Goal: Task Accomplishment & Management: Complete application form

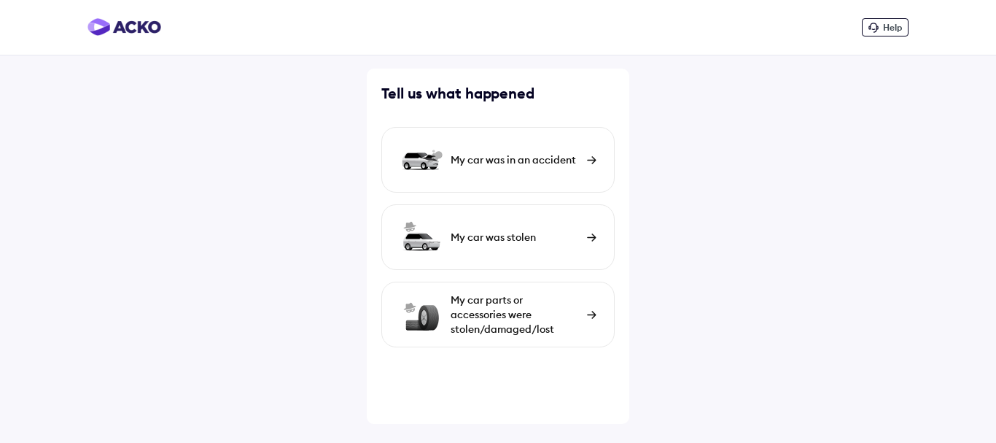
click at [521, 160] on div "My car was in an accident" at bounding box center [515, 159] width 129 height 15
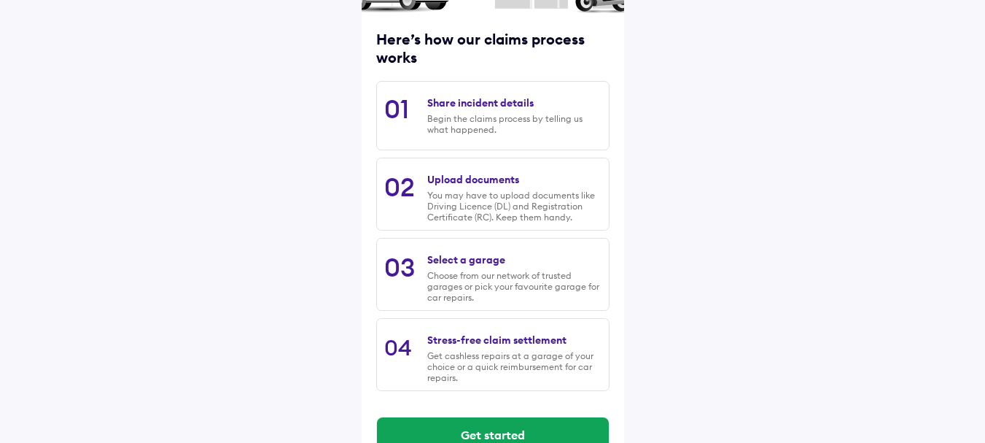
scroll to position [204, 0]
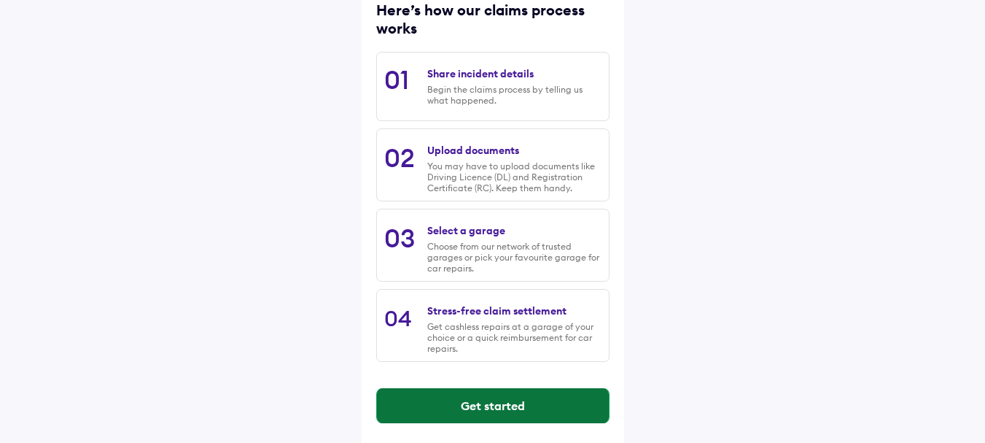
click at [559, 403] on button "Get started" at bounding box center [493, 405] width 232 height 35
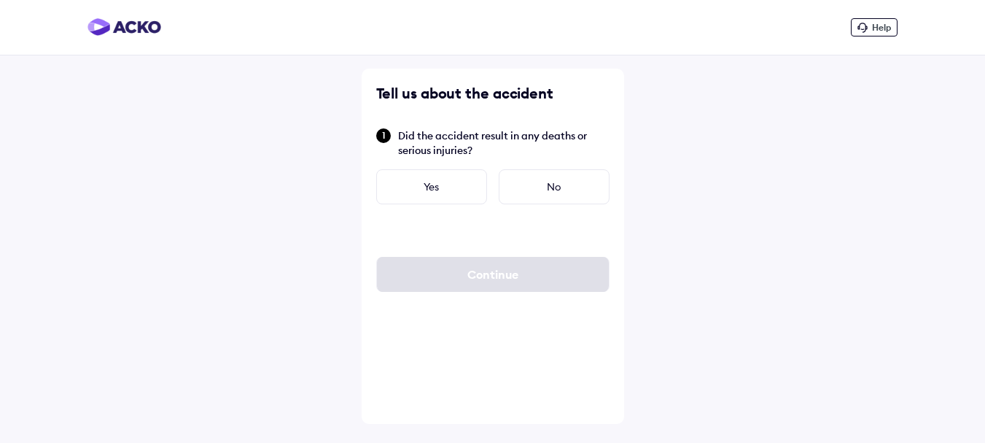
scroll to position [0, 0]
click at [545, 186] on div "No" at bounding box center [559, 186] width 111 height 35
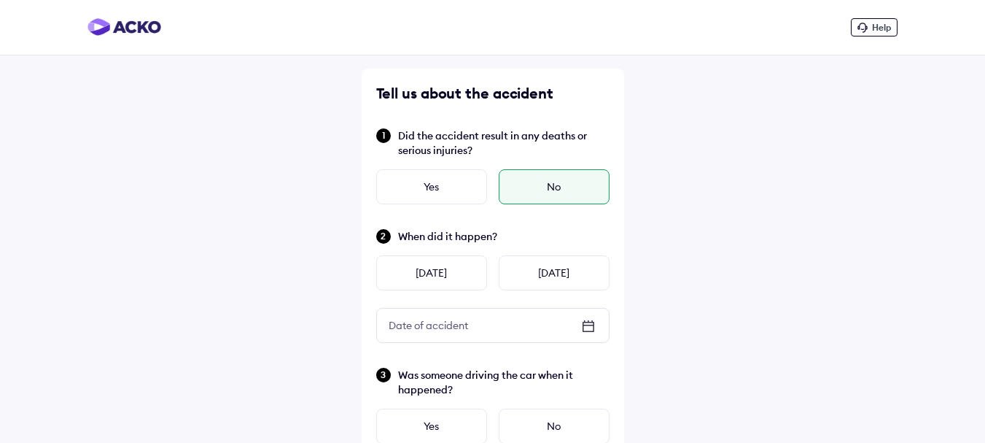
click at [553, 195] on div "No" at bounding box center [554, 186] width 111 height 35
click at [591, 323] on icon at bounding box center [589, 326] width 18 height 18
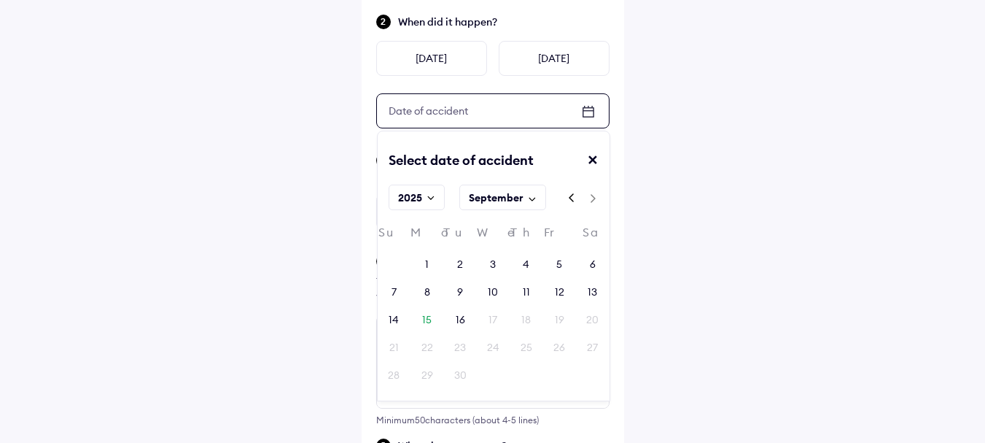
scroll to position [236, 0]
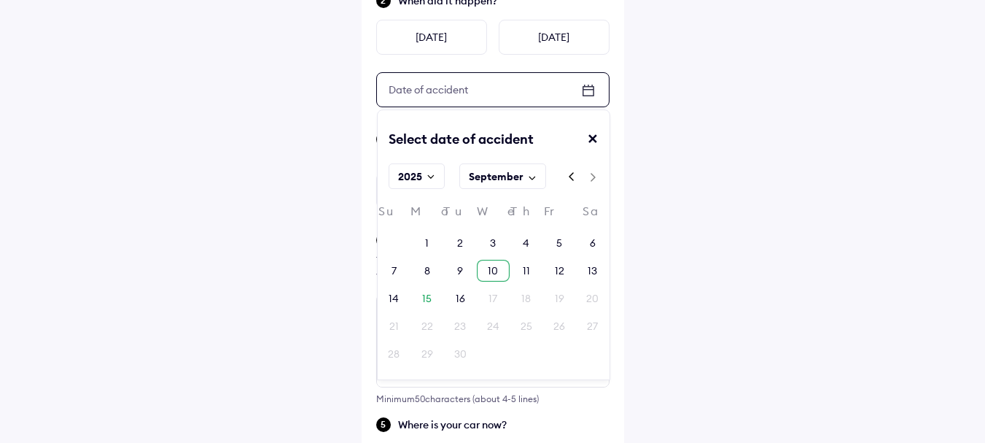
click at [494, 270] on div "10" at bounding box center [493, 270] width 10 height 15
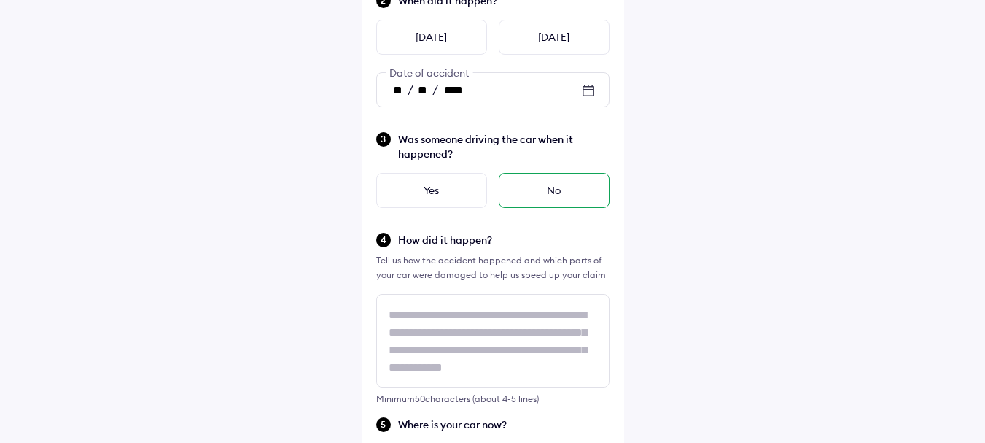
click at [571, 193] on div "No" at bounding box center [554, 190] width 111 height 35
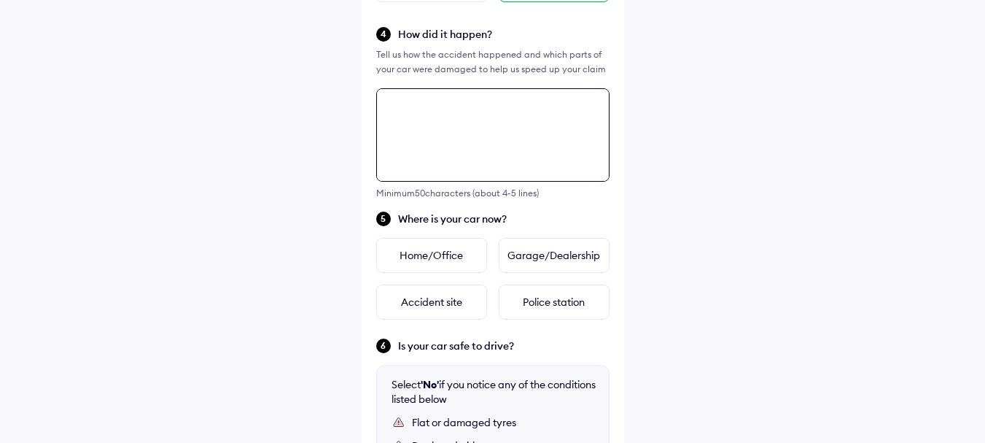
click at [455, 314] on div "Tell us about the accident Did the accident result in any deaths or serious inj…" at bounding box center [493, 181] width 263 height 1109
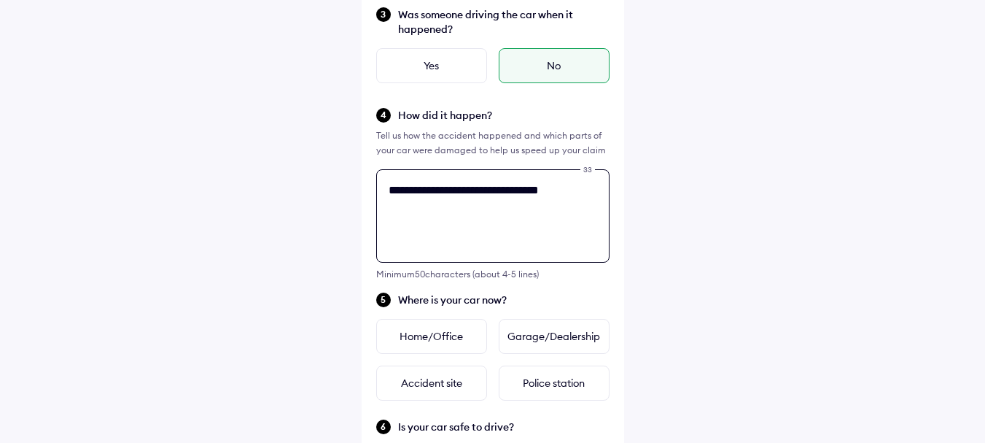
scroll to position [354, 0]
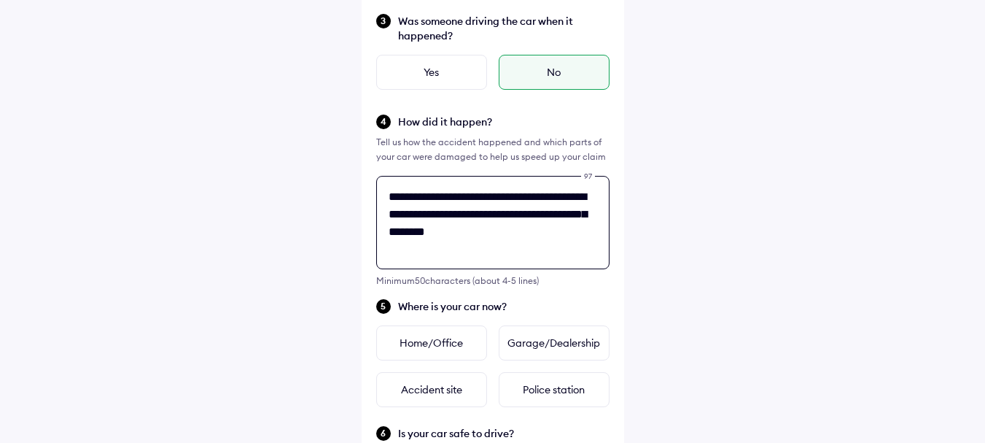
click at [432, 230] on textarea "**********" at bounding box center [492, 222] width 233 height 93
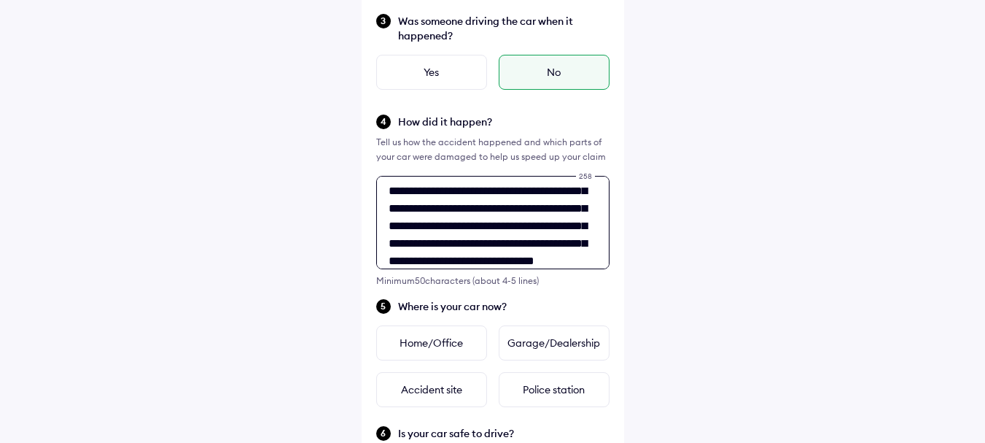
scroll to position [41, 0]
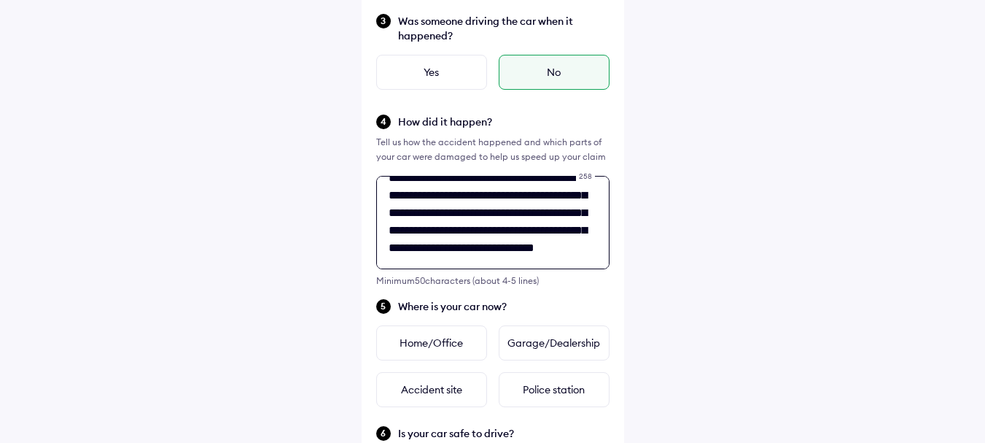
click at [485, 212] on textarea "**********" at bounding box center [492, 222] width 233 height 93
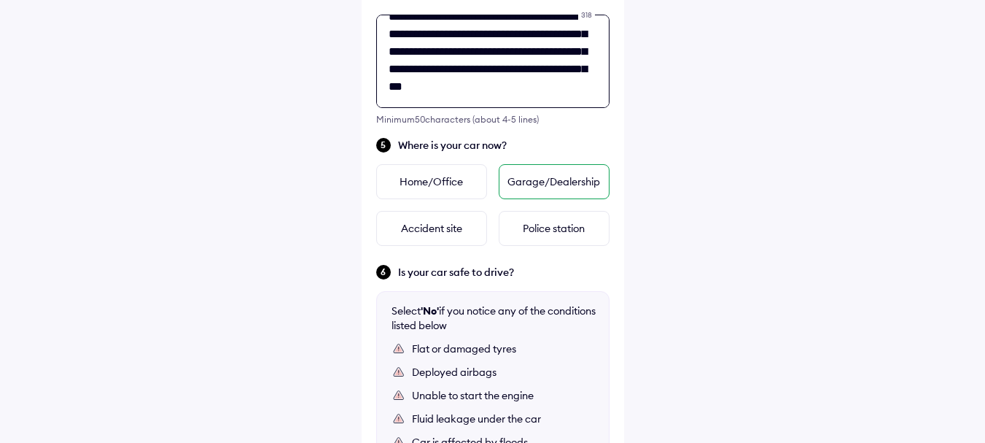
type textarea "**********"
click at [573, 182] on div "Garage/Dealership" at bounding box center [554, 181] width 111 height 35
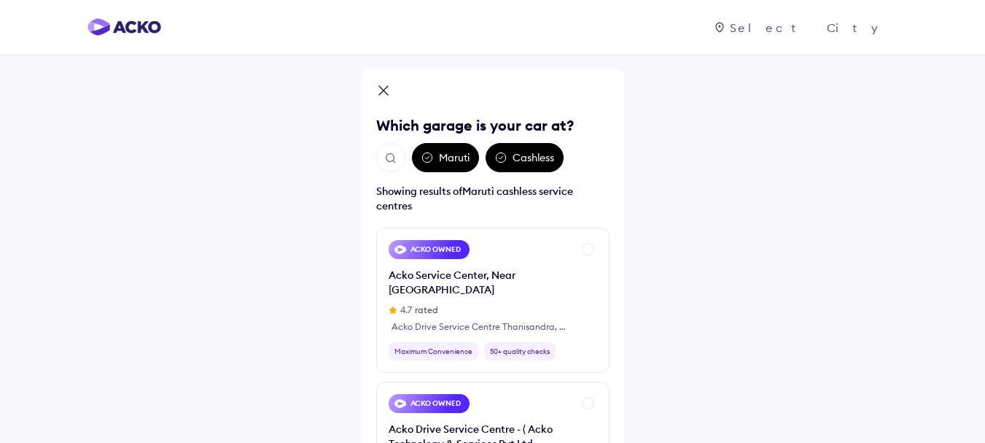
click at [451, 155] on div "Maruti" at bounding box center [445, 157] width 67 height 29
click at [534, 155] on div "Cashless" at bounding box center [525, 157] width 78 height 29
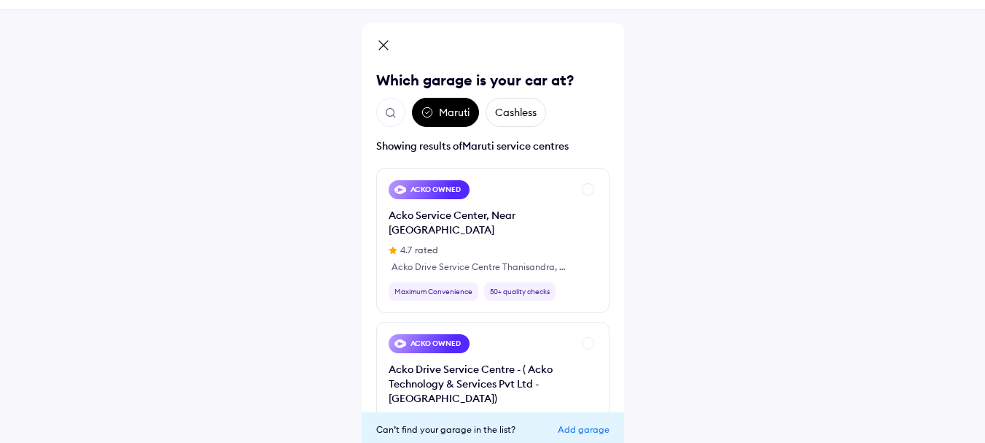
scroll to position [106, 0]
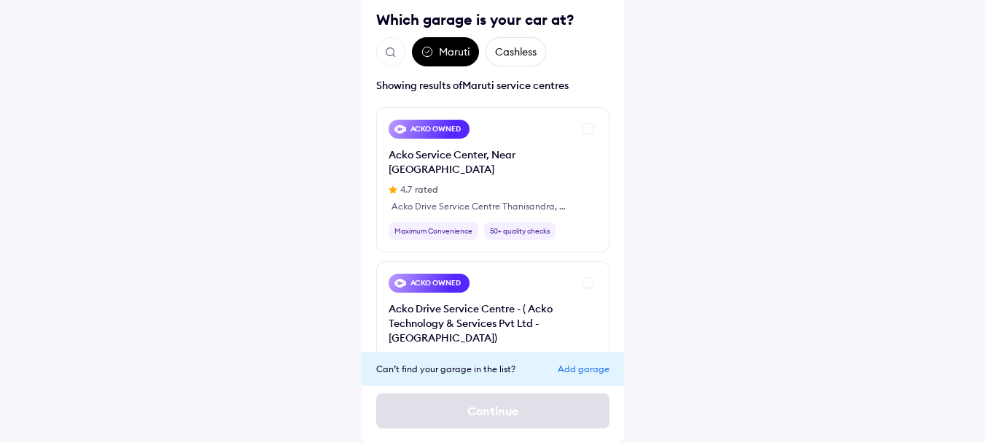
click at [591, 370] on div "Add garage" at bounding box center [584, 368] width 52 height 11
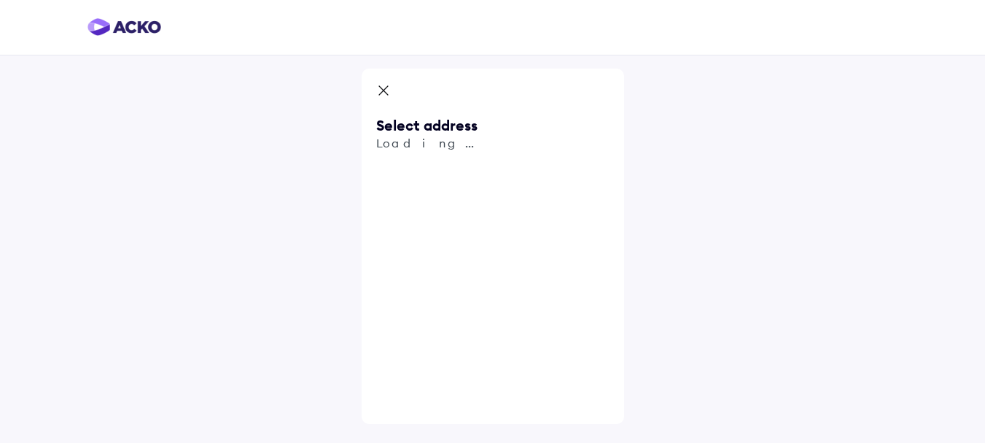
scroll to position [0, 0]
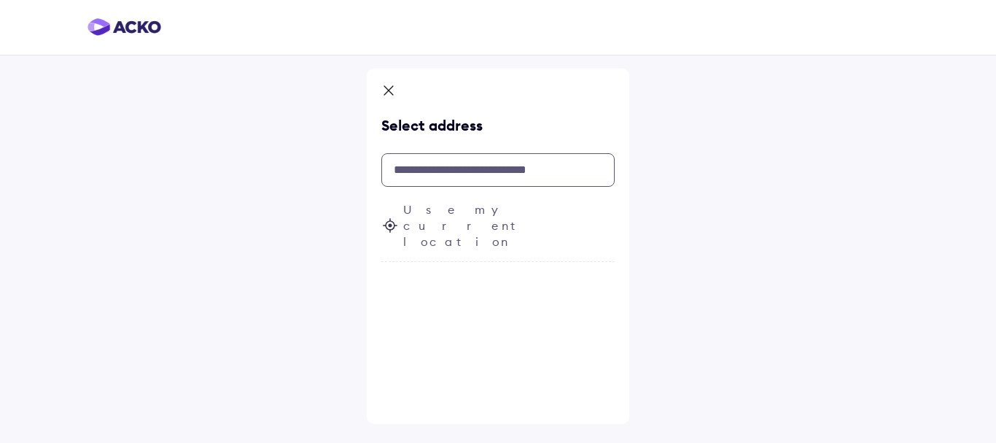
click at [493, 173] on input "text" at bounding box center [497, 170] width 233 height 34
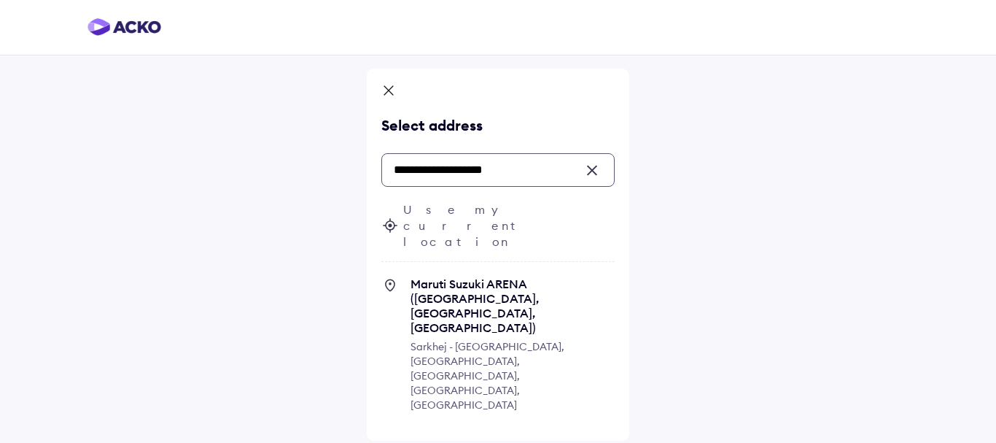
click at [542, 276] on span "Maruti Suzuki ARENA ([GEOGRAPHIC_DATA], [GEOGRAPHIC_DATA], [GEOGRAPHIC_DATA])" at bounding box center [513, 305] width 204 height 58
type input "**********"
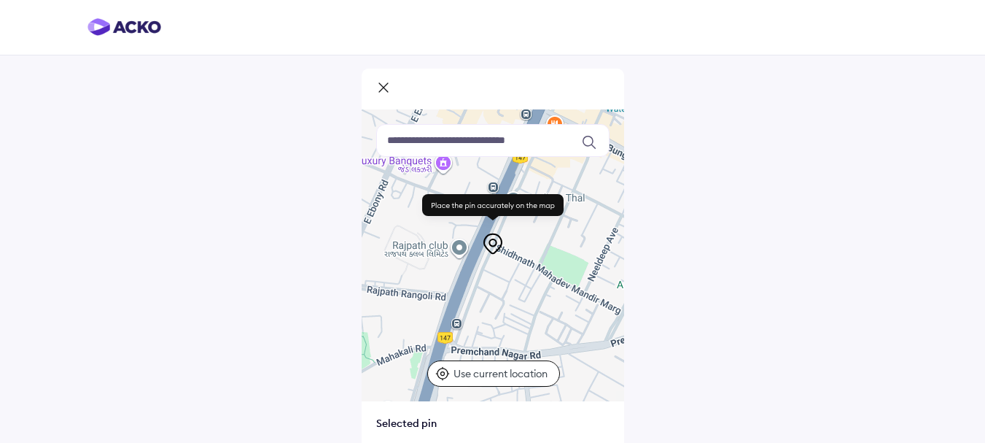
scroll to position [138, 0]
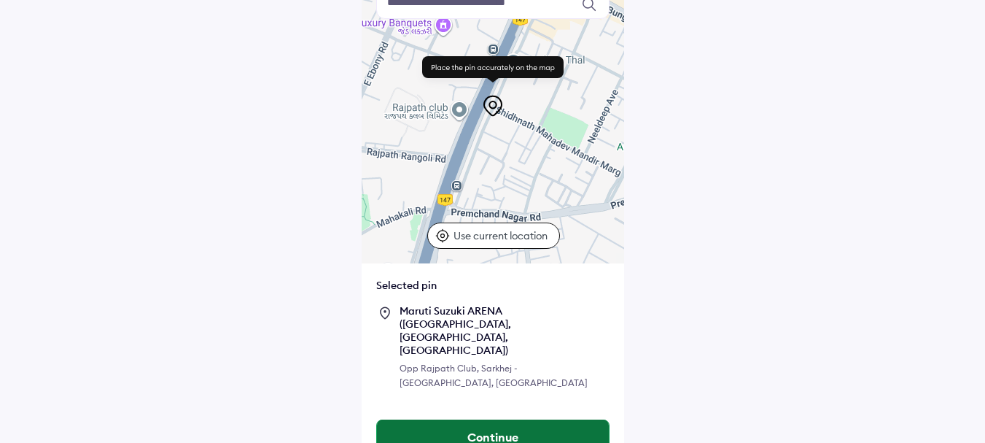
click at [573, 419] on button "Continue" at bounding box center [493, 436] width 232 height 35
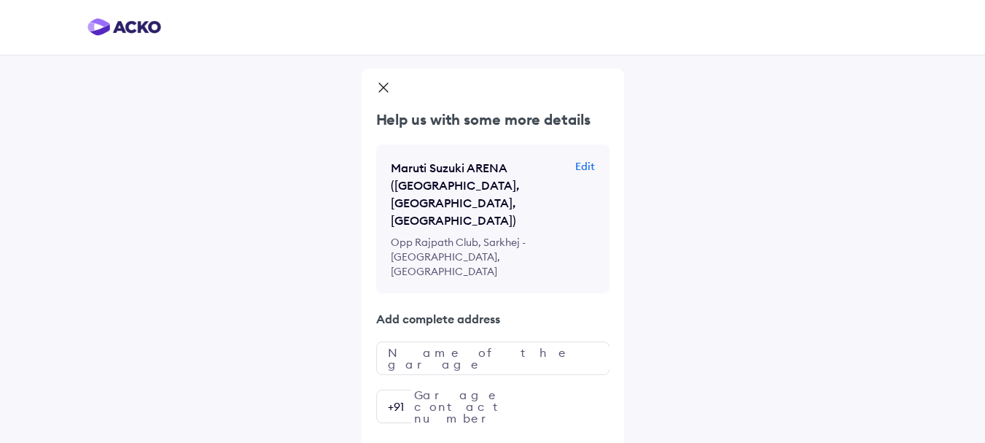
scroll to position [42, 0]
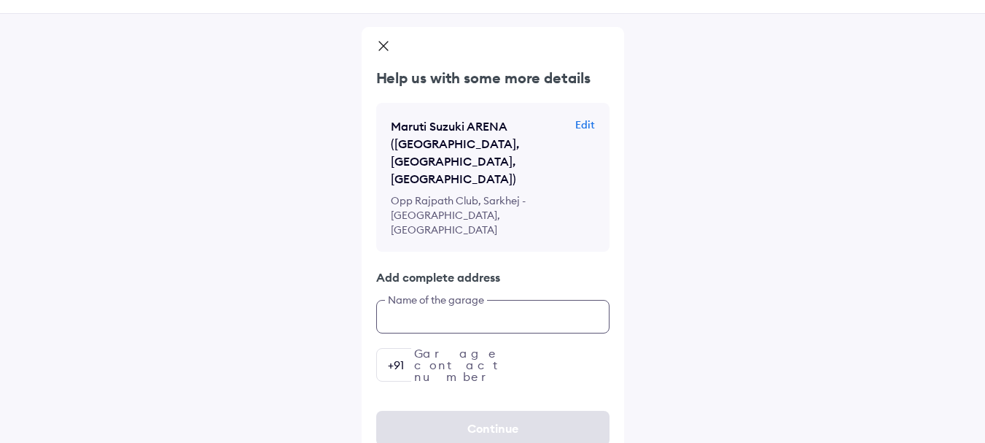
click at [504, 300] on input "text" at bounding box center [492, 317] width 233 height 34
type input "**********"
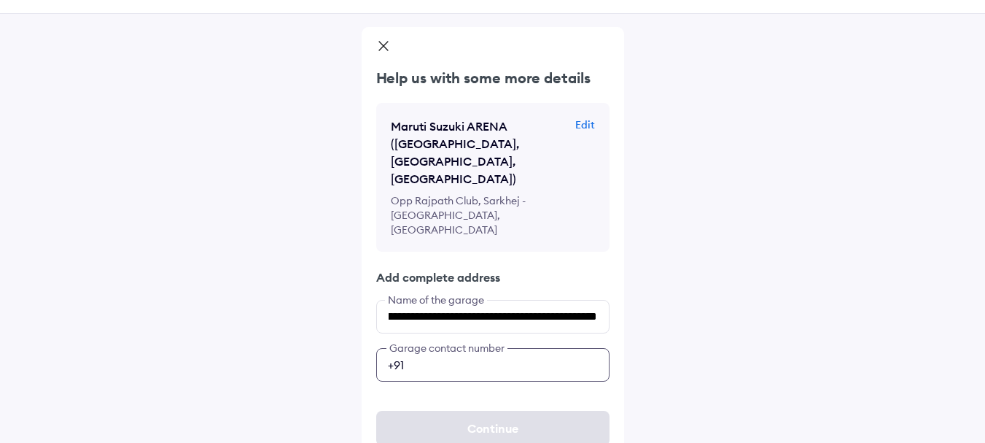
scroll to position [0, 0]
click at [583, 357] on input "number" at bounding box center [492, 365] width 233 height 34
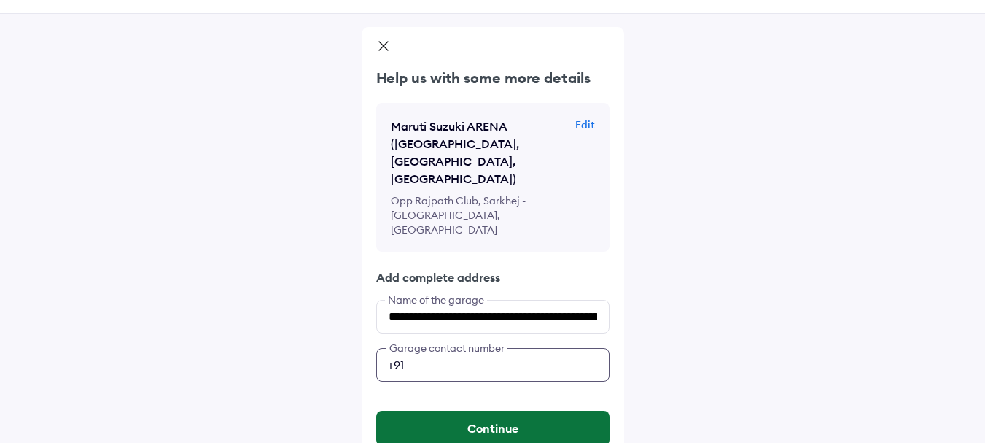
type input "**********"
click at [518, 411] on button "Continue" at bounding box center [492, 428] width 233 height 35
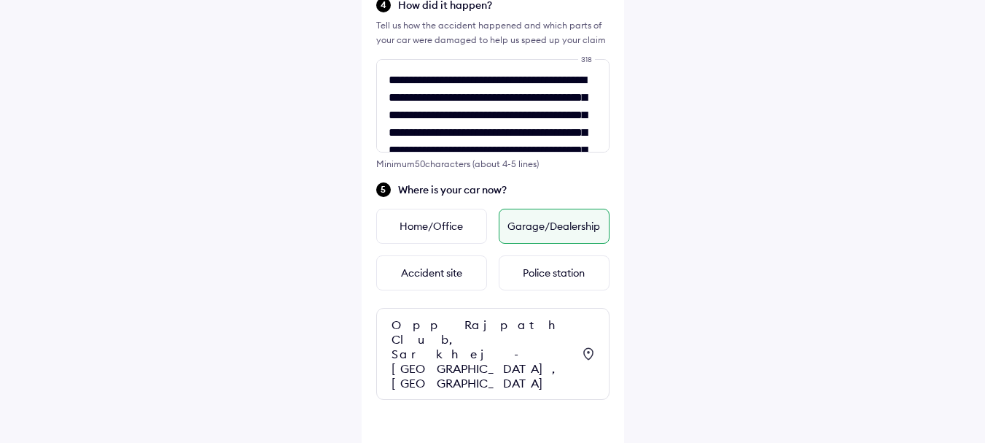
scroll to position [538, 0]
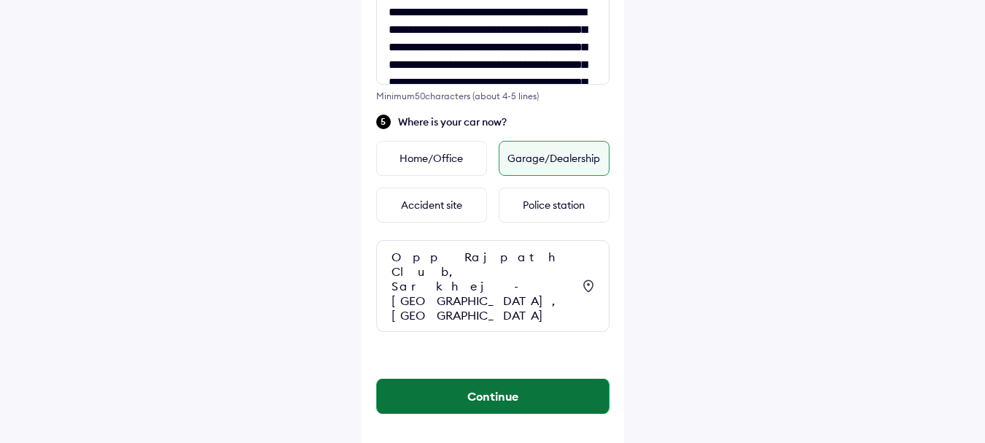
click at [486, 384] on button "Continue" at bounding box center [493, 395] width 232 height 35
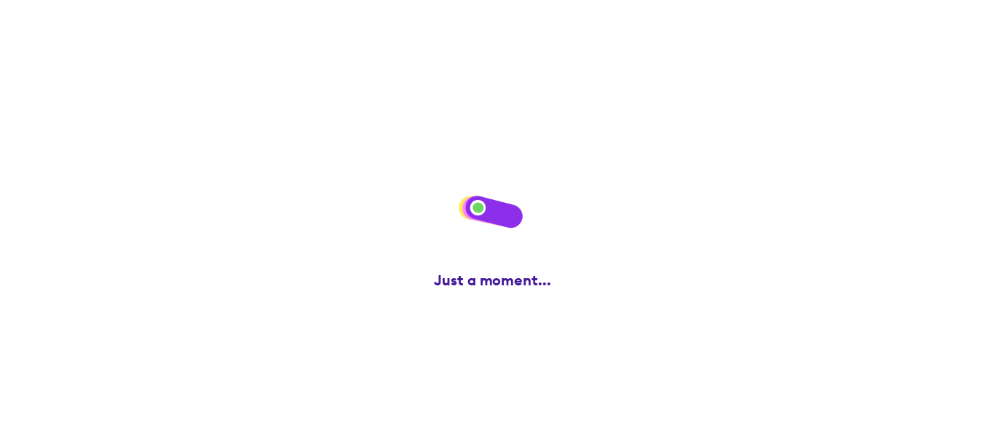
scroll to position [0, 0]
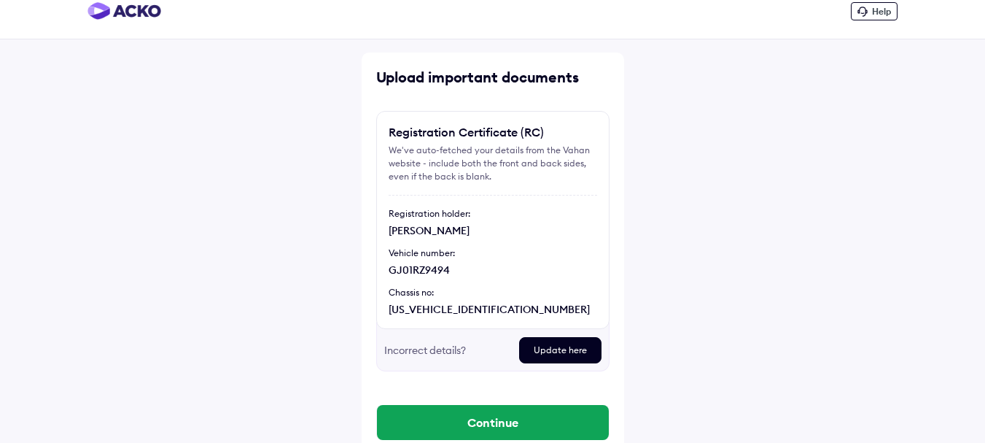
scroll to position [50, 0]
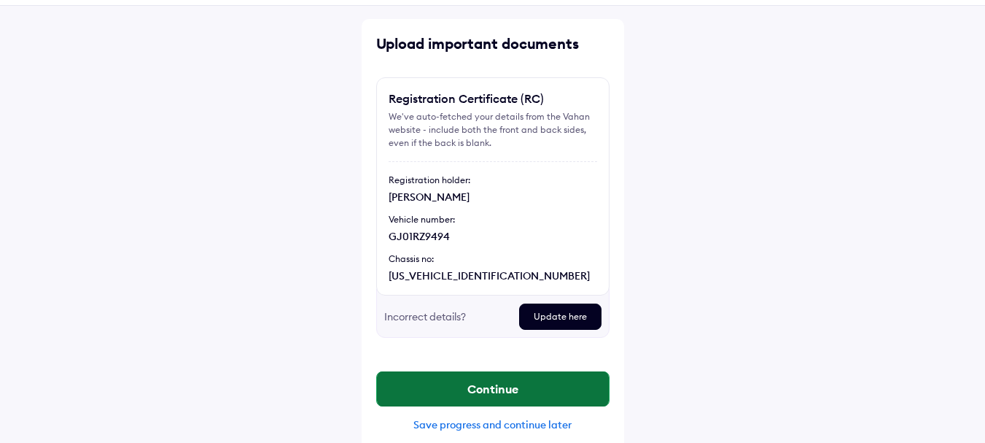
click at [538, 385] on button "Continue" at bounding box center [493, 388] width 232 height 35
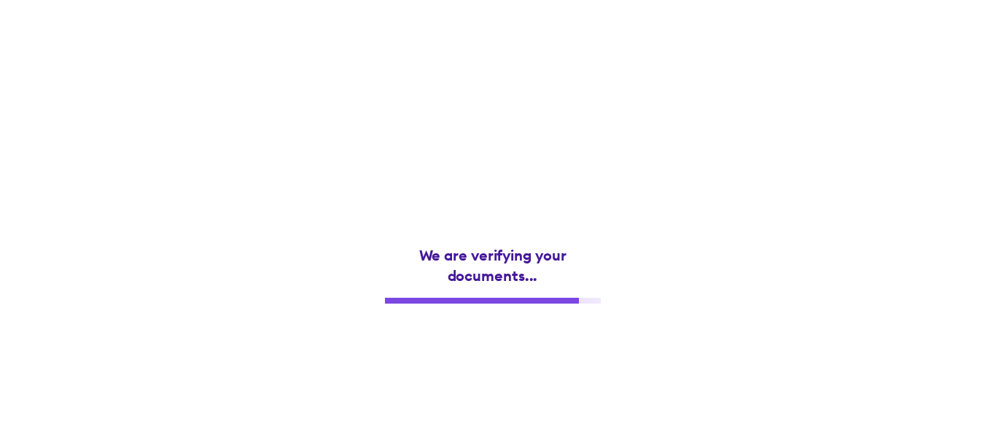
scroll to position [0, 0]
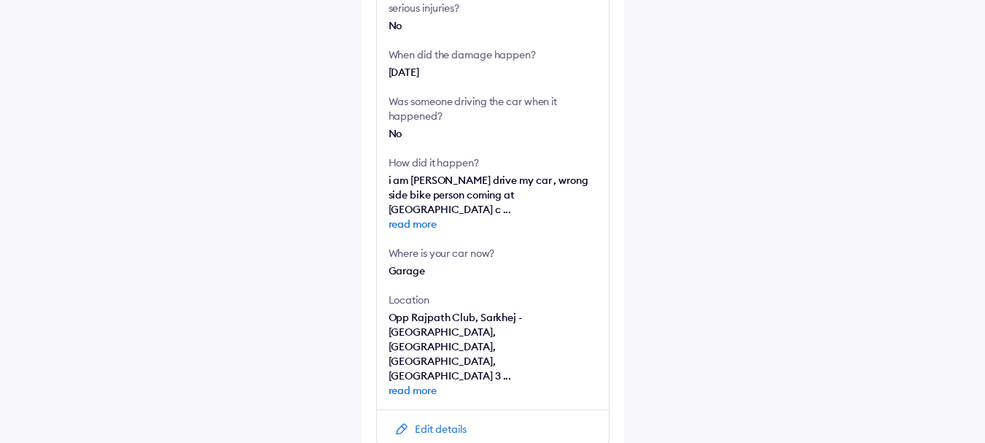
scroll to position [394, 0]
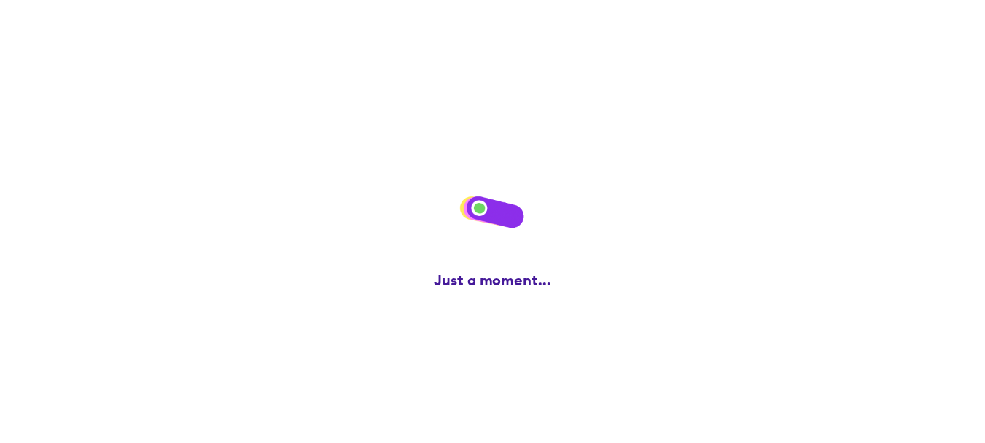
scroll to position [0, 0]
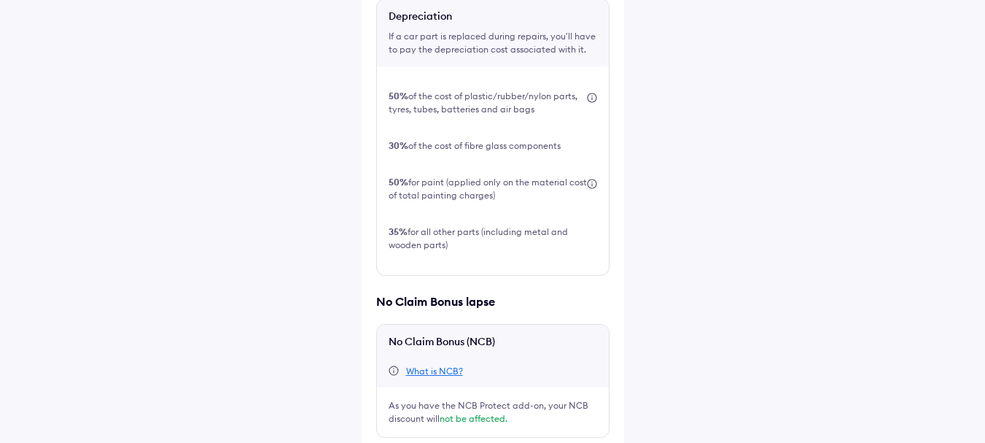
scroll to position [521, 0]
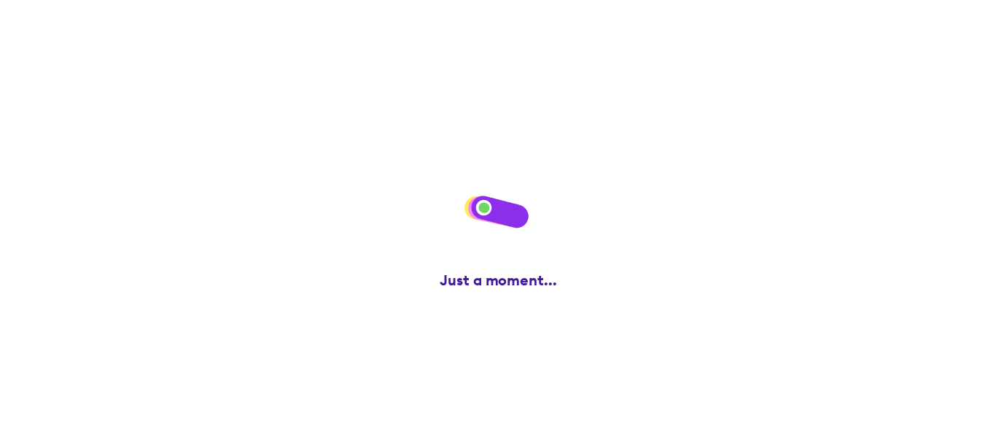
scroll to position [0, 0]
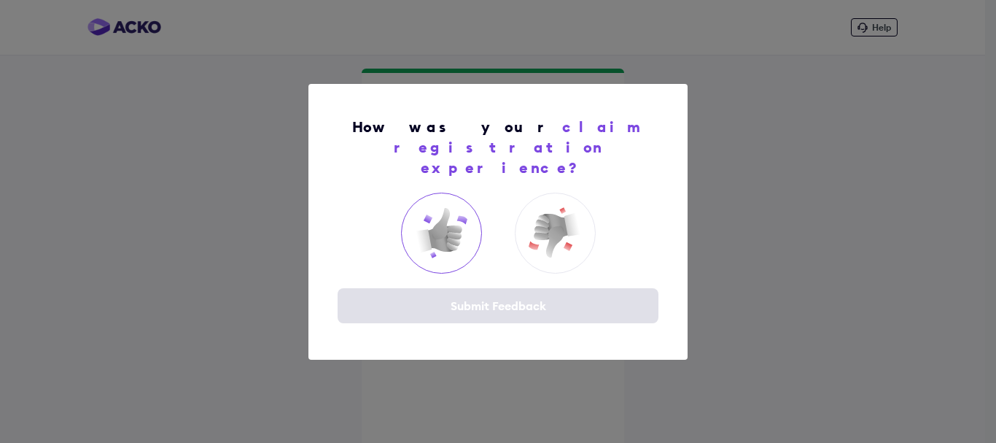
click at [437, 215] on img at bounding box center [441, 232] width 58 height 58
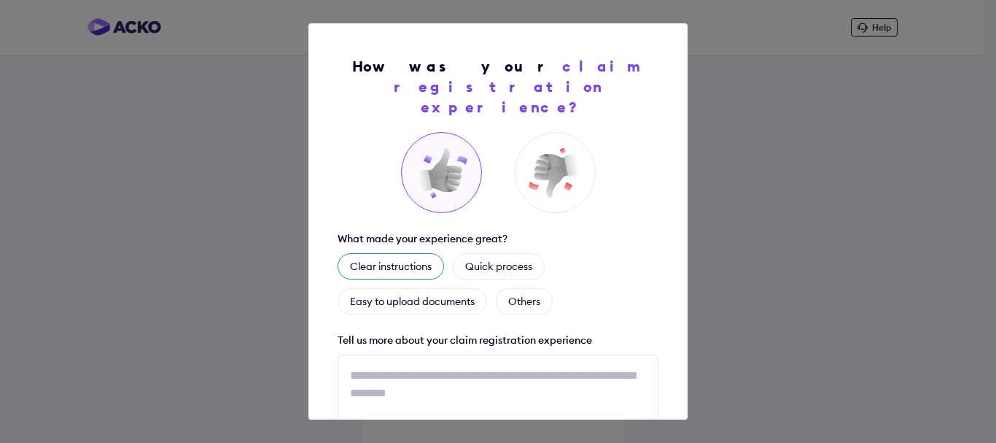
click at [419, 253] on div "Clear instructions" at bounding box center [391, 266] width 106 height 26
click at [435, 149] on img at bounding box center [441, 173] width 58 height 58
click at [712, 306] on div "How was your claim registration experience? What made your experience great? Cl…" at bounding box center [498, 221] width 996 height 443
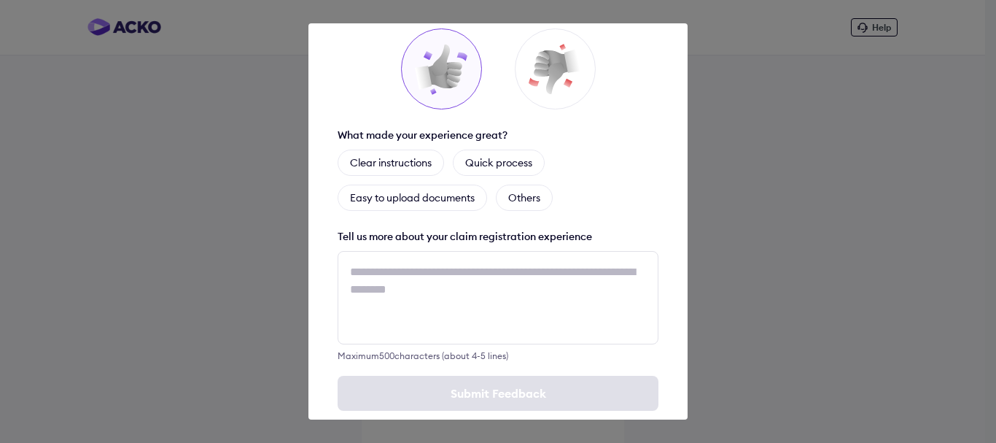
scroll to position [108, 0]
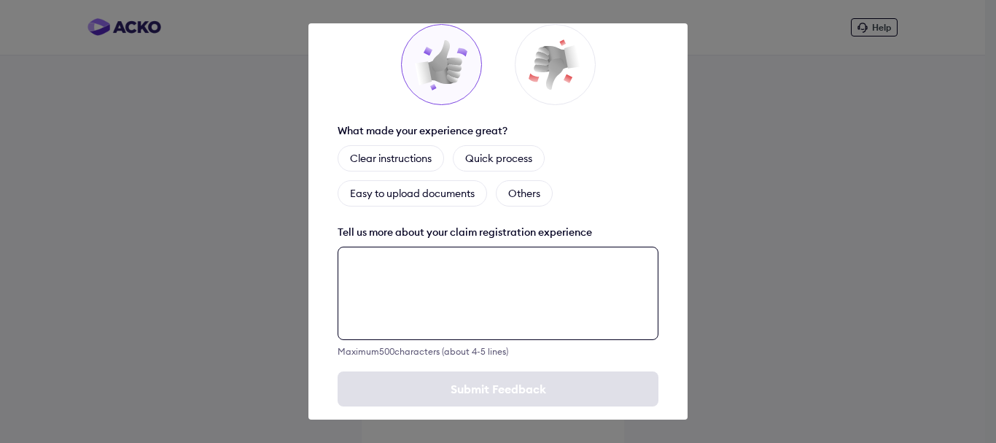
click at [450, 260] on textarea at bounding box center [498, 292] width 321 height 93
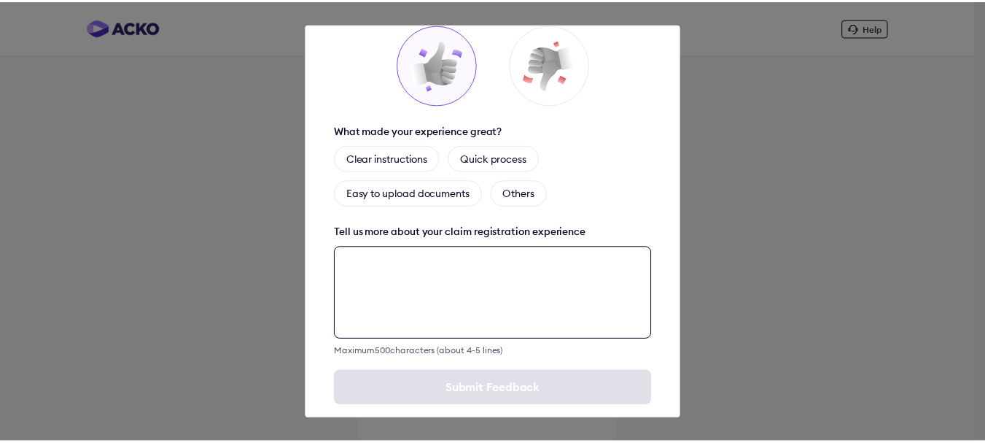
scroll to position [111, 0]
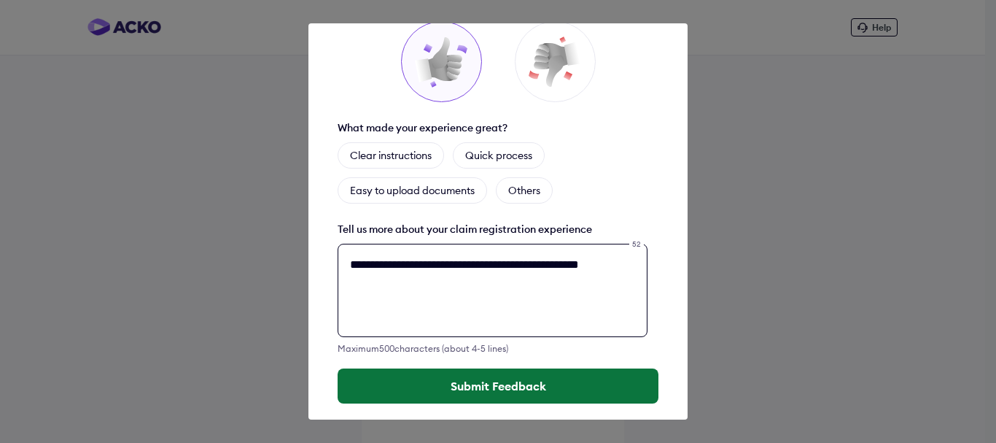
type textarea "**********"
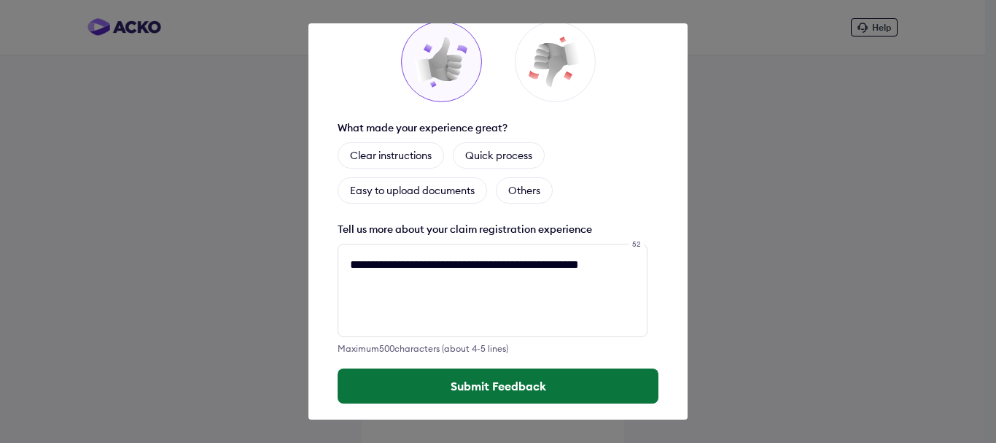
click at [484, 368] on button "Submit Feedback" at bounding box center [498, 385] width 321 height 35
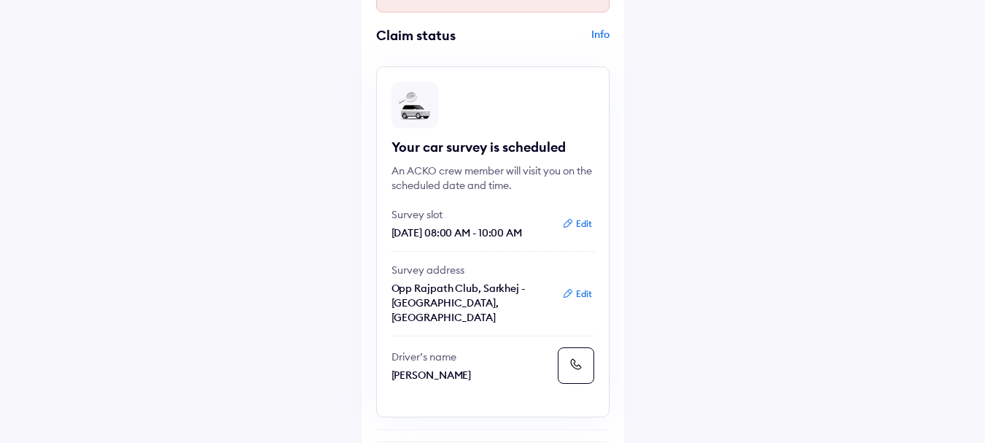
scroll to position [117, 0]
